Goal: Task Accomplishment & Management: Manage account settings

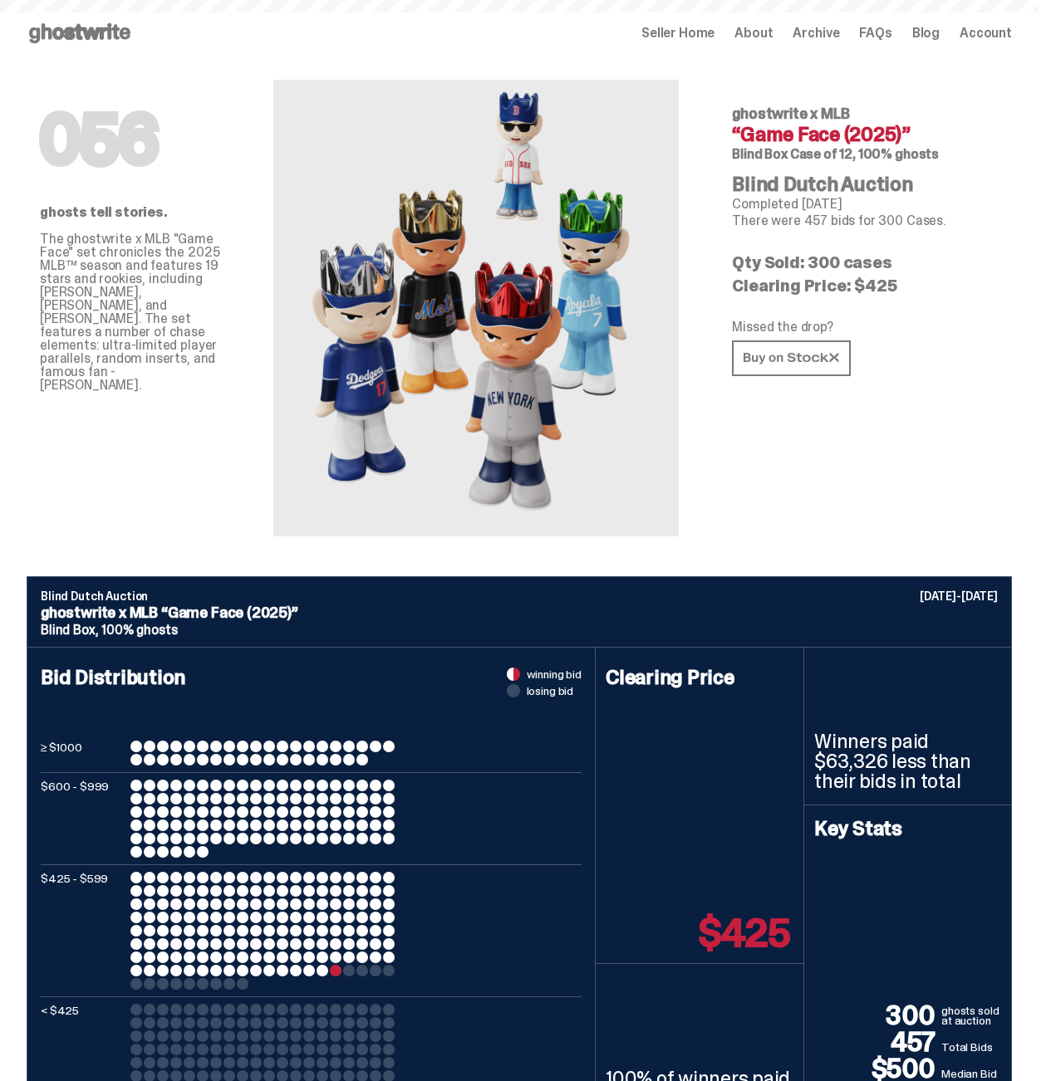
click at [671, 35] on span "Seller Home" at bounding box center [677, 33] width 73 height 13
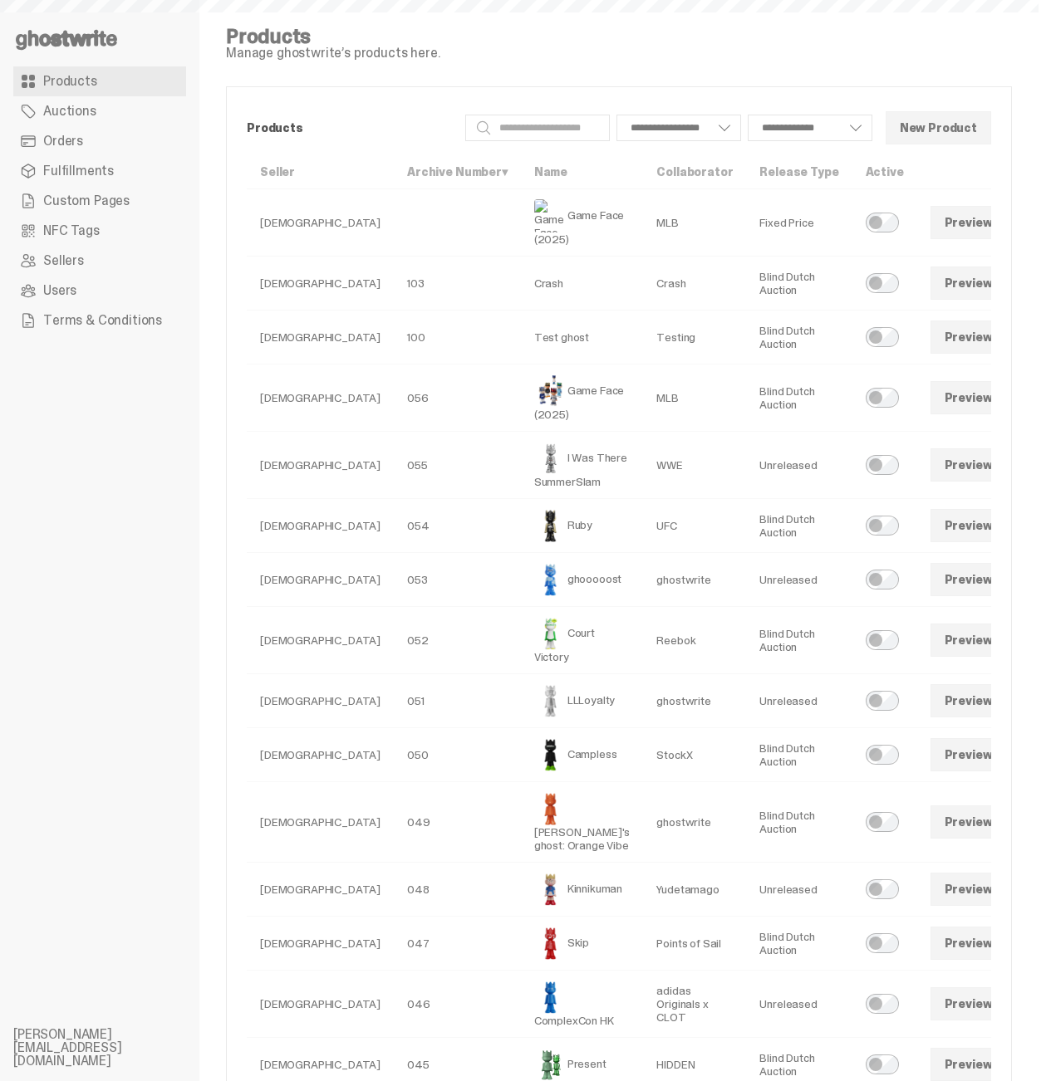
select select
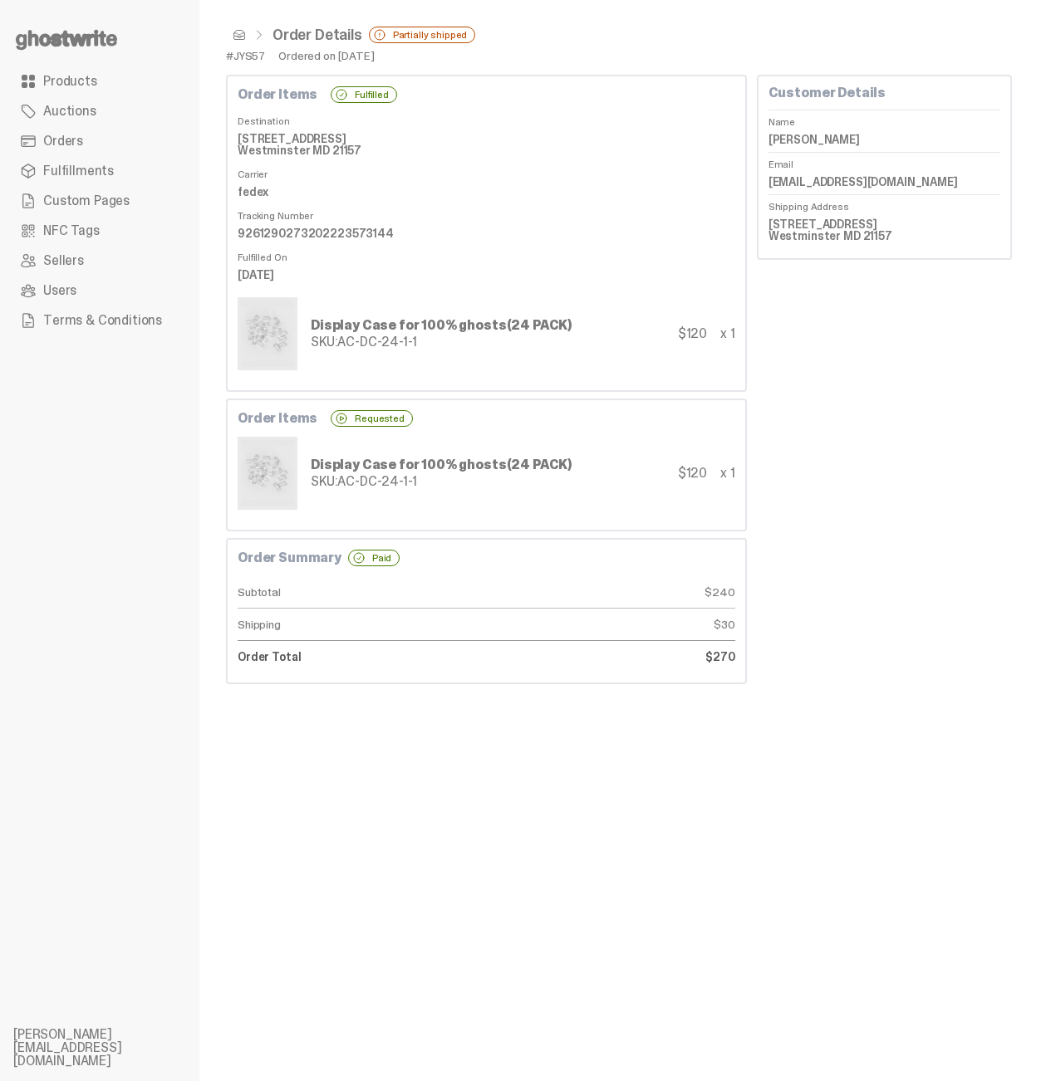
click at [76, 85] on span "Products" at bounding box center [70, 81] width 54 height 13
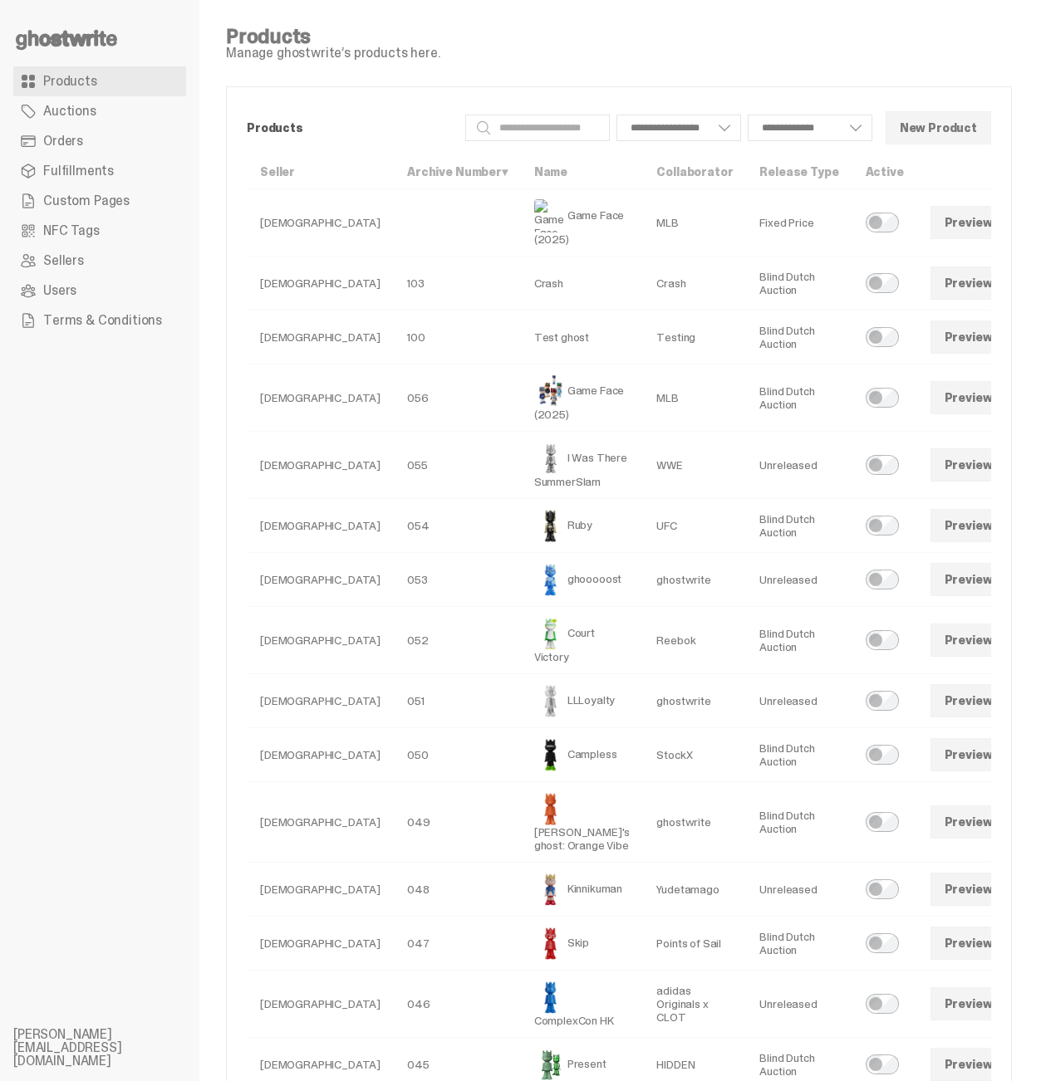
click at [1012, 223] on link at bounding box center [1028, 222] width 33 height 33
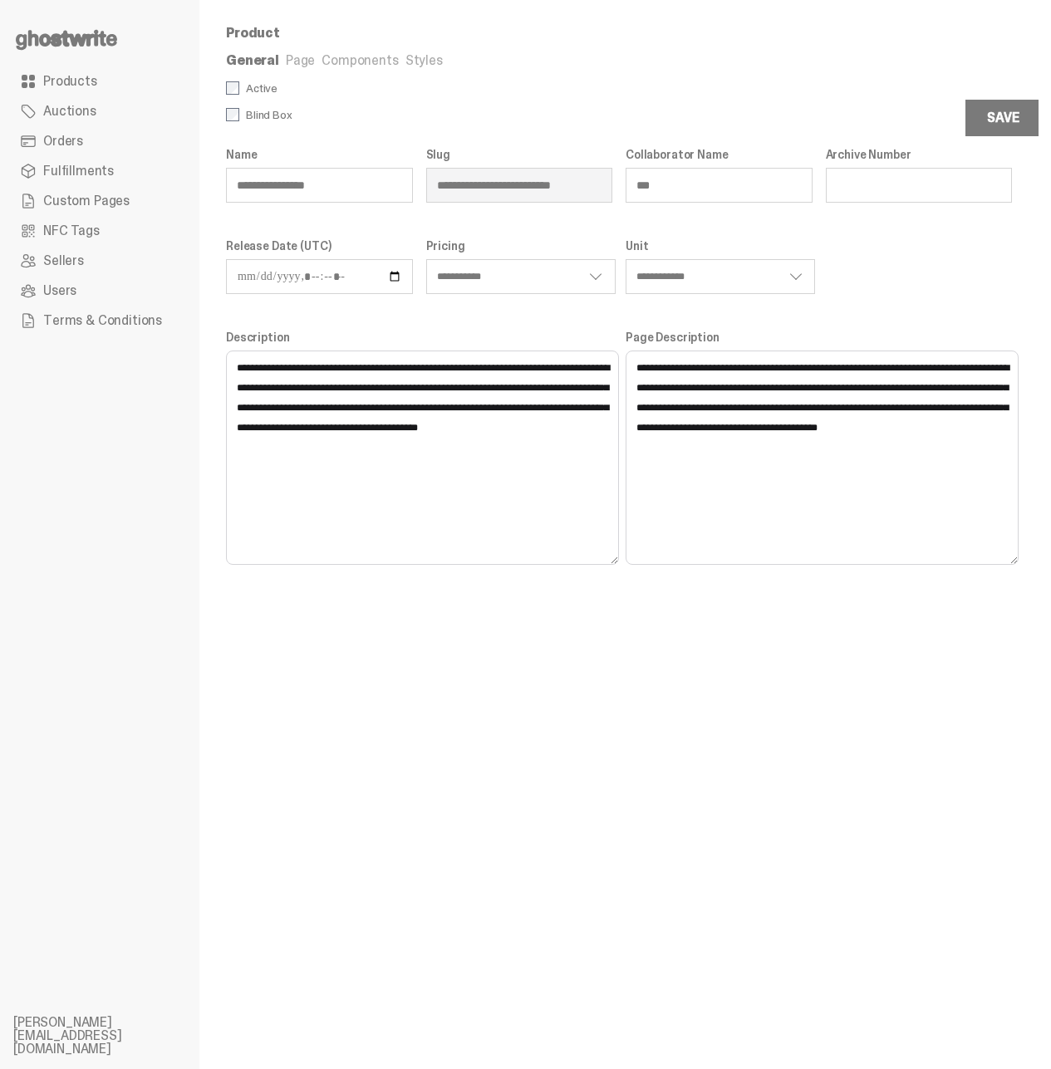
click at [433, 745] on div "**********" at bounding box center [618, 534] width 839 height 1069
click at [303, 64] on link "Page" at bounding box center [300, 59] width 29 height 17
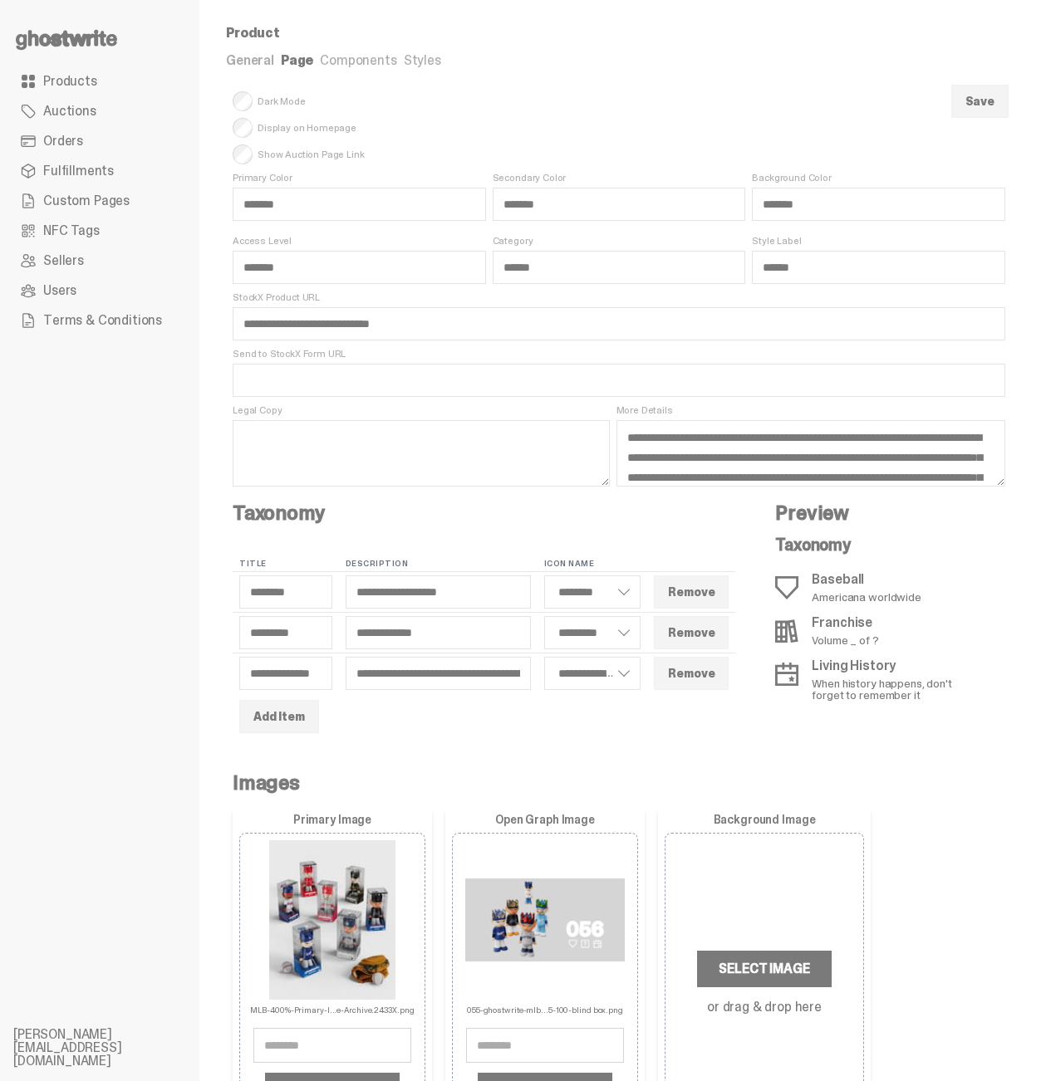
click at [349, 62] on link "Components" at bounding box center [358, 59] width 76 height 17
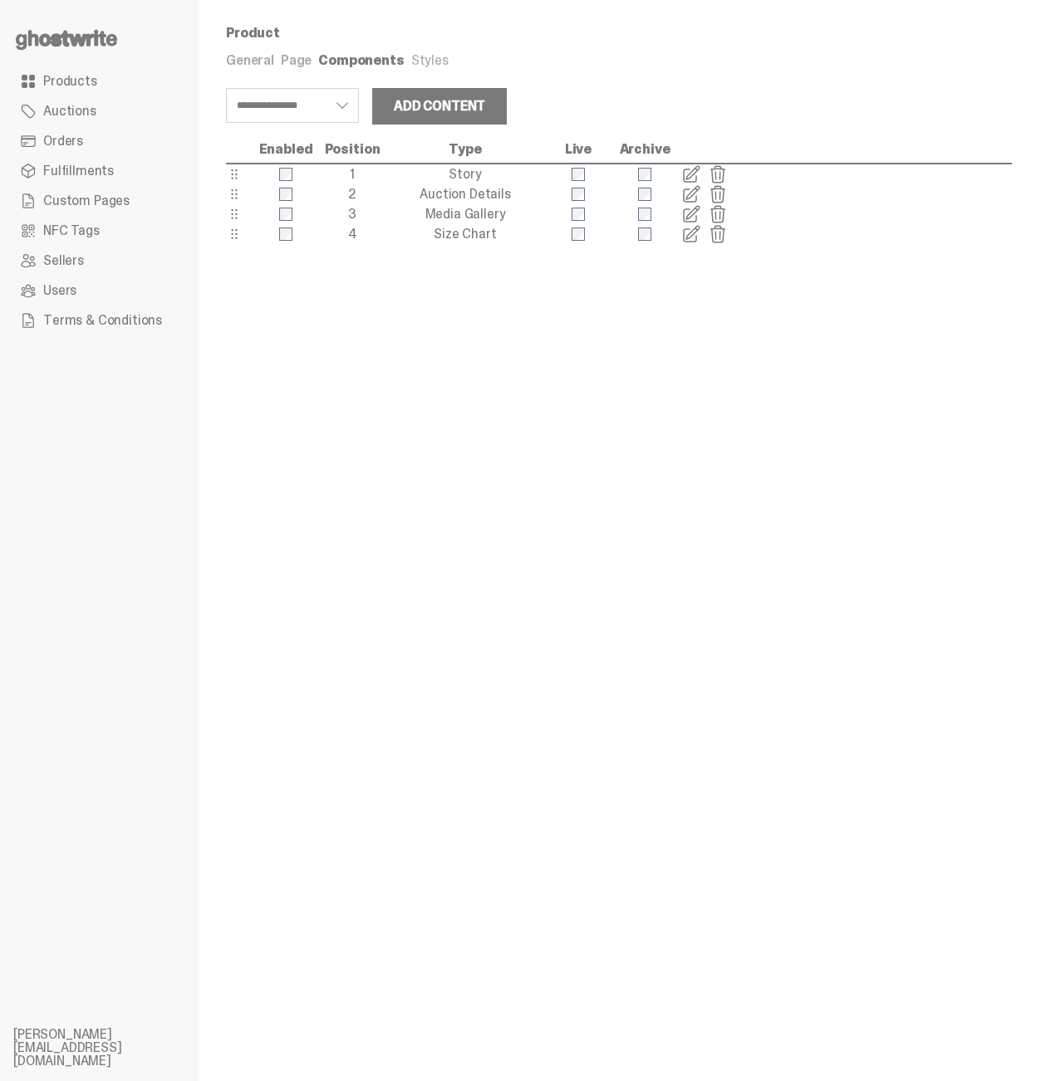
click at [416, 63] on link "Styles" at bounding box center [429, 59] width 37 height 17
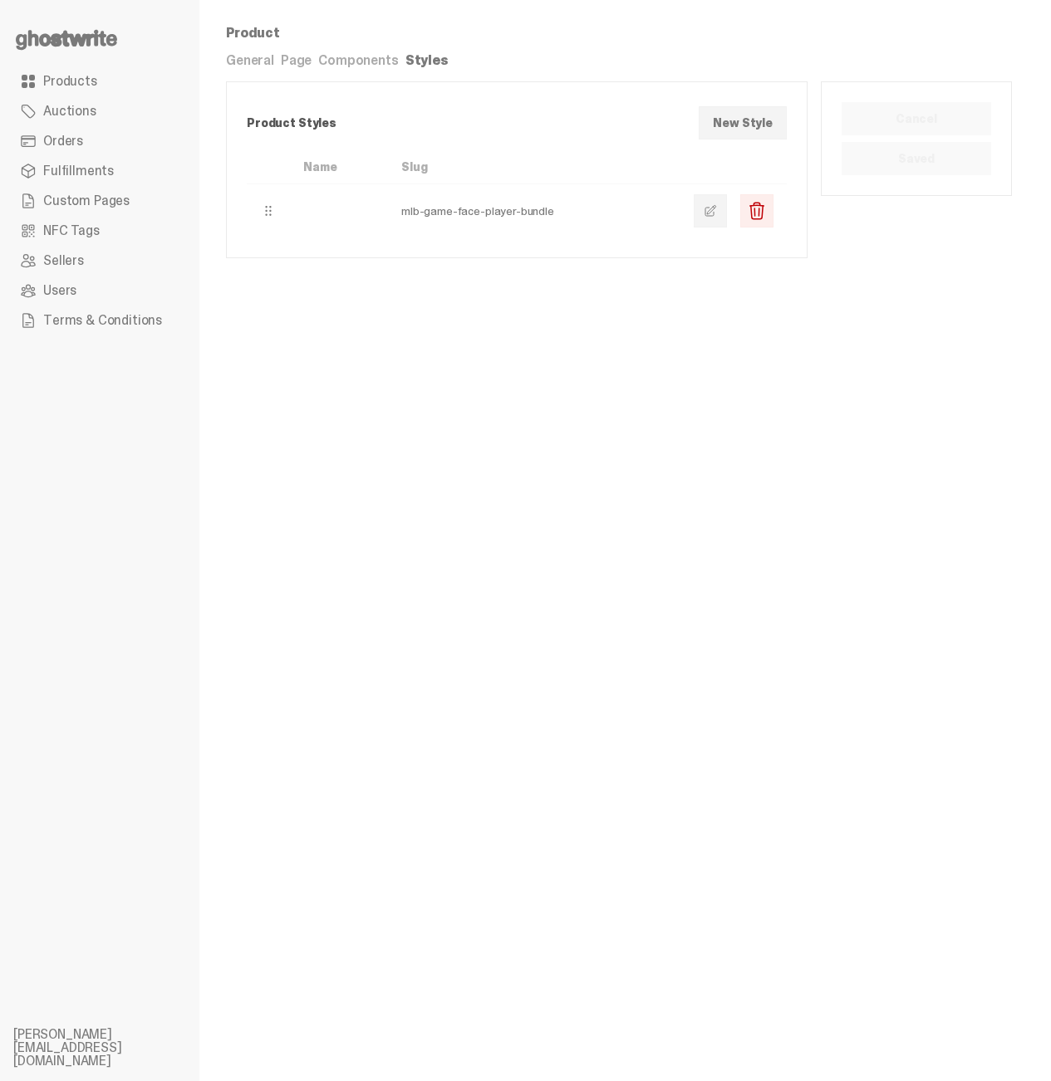
click at [365, 63] on link "Components" at bounding box center [358, 59] width 80 height 17
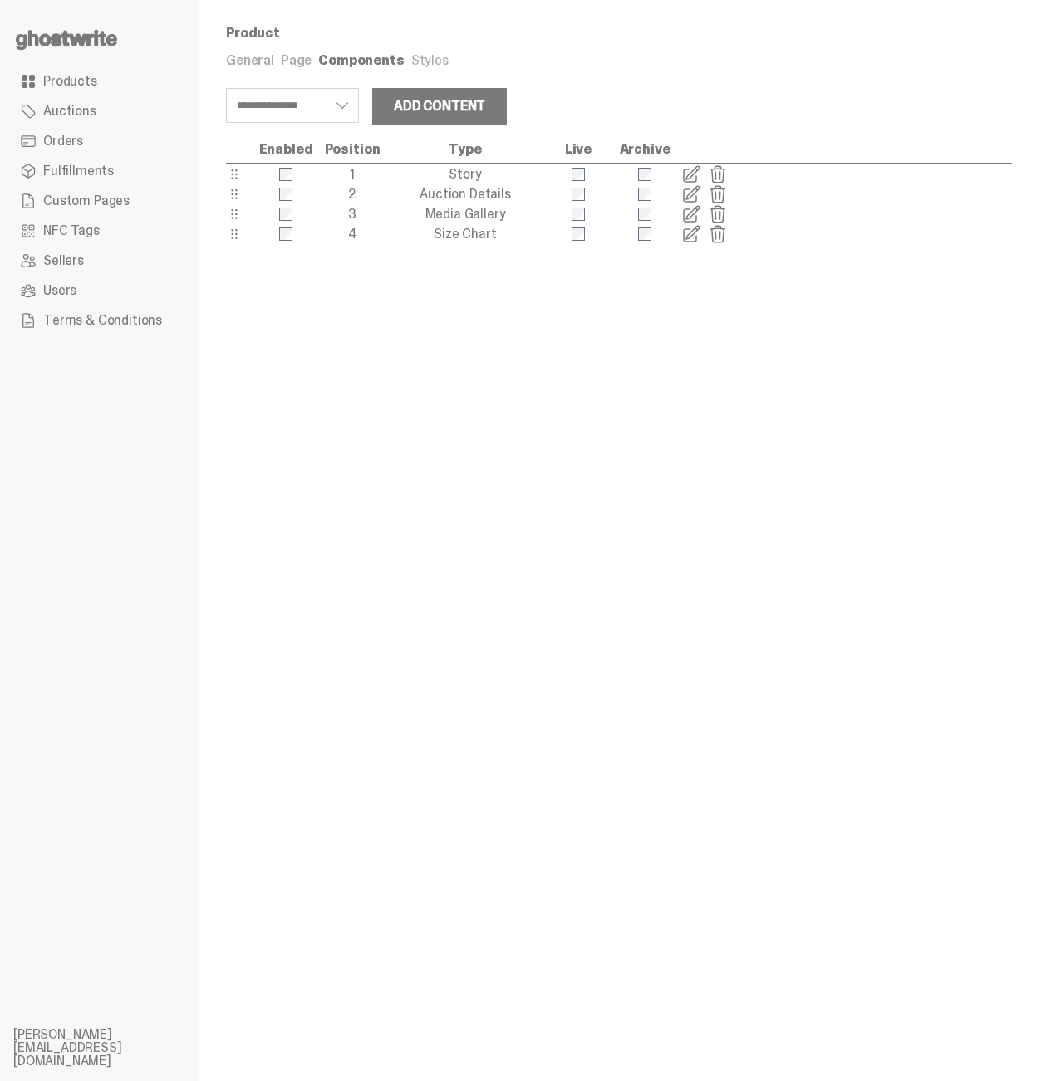
click at [294, 64] on link "Page" at bounding box center [296, 59] width 31 height 17
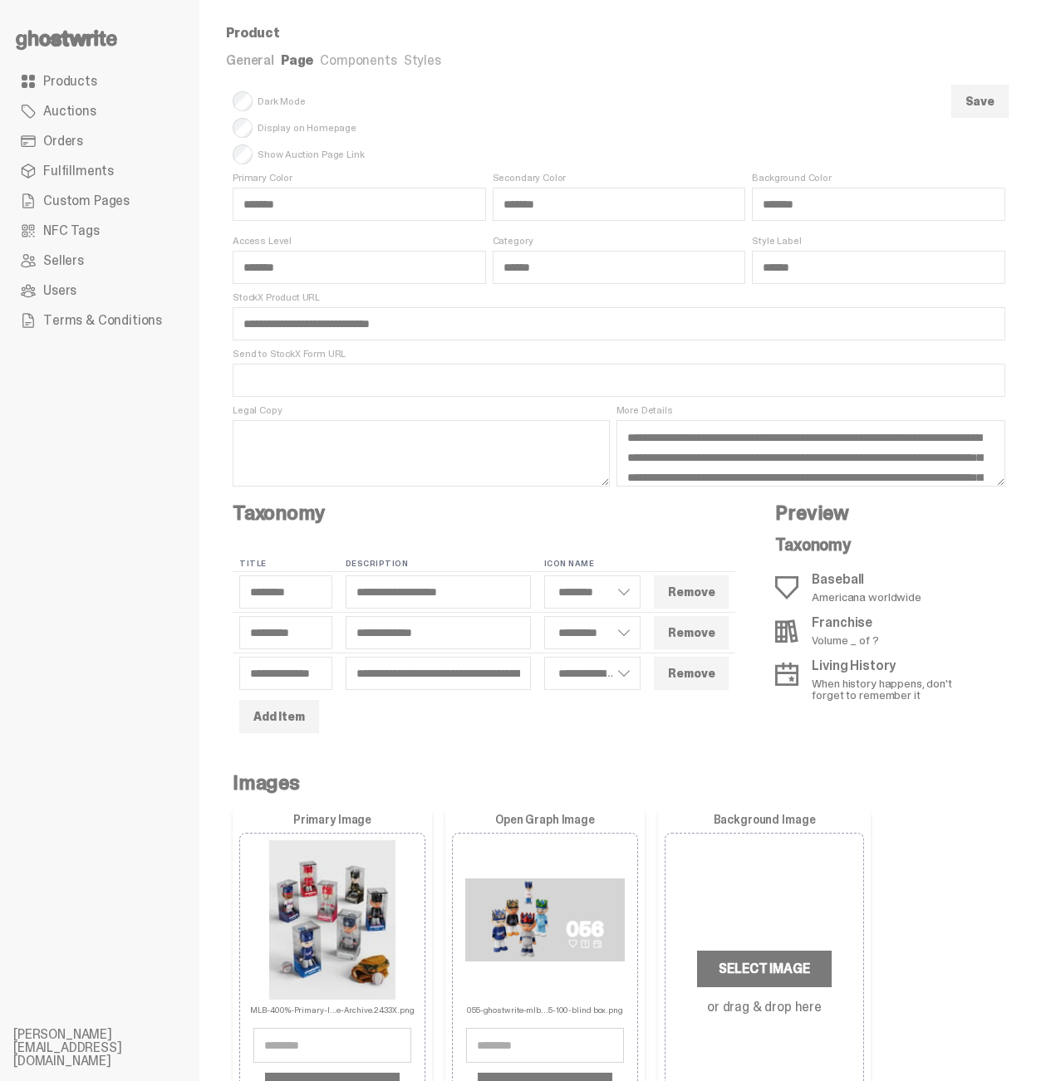
click at [244, 63] on link "General" at bounding box center [250, 59] width 48 height 17
